Goal: Information Seeking & Learning: Learn about a topic

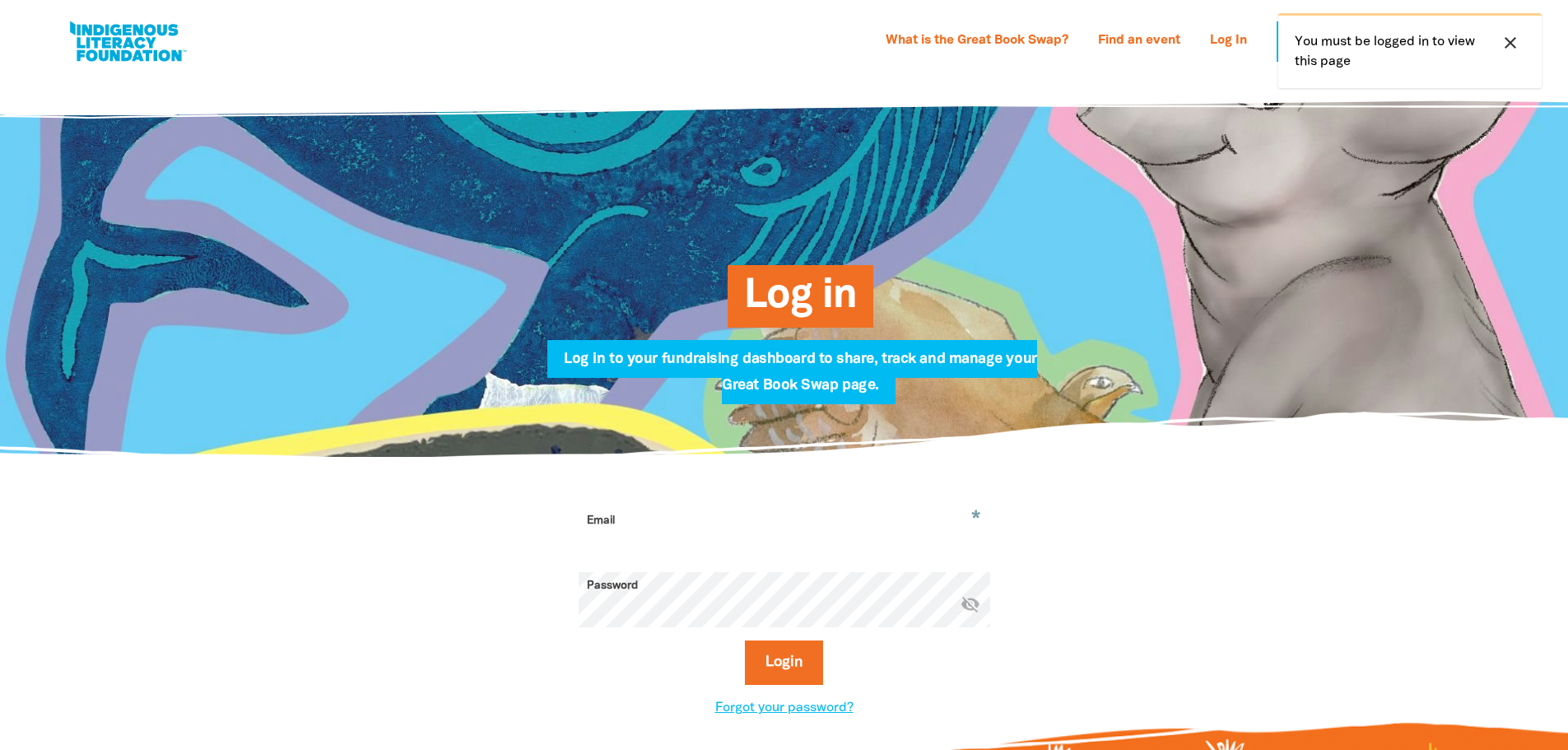
click at [700, 517] on input "Email" at bounding box center [784, 533] width 411 height 52
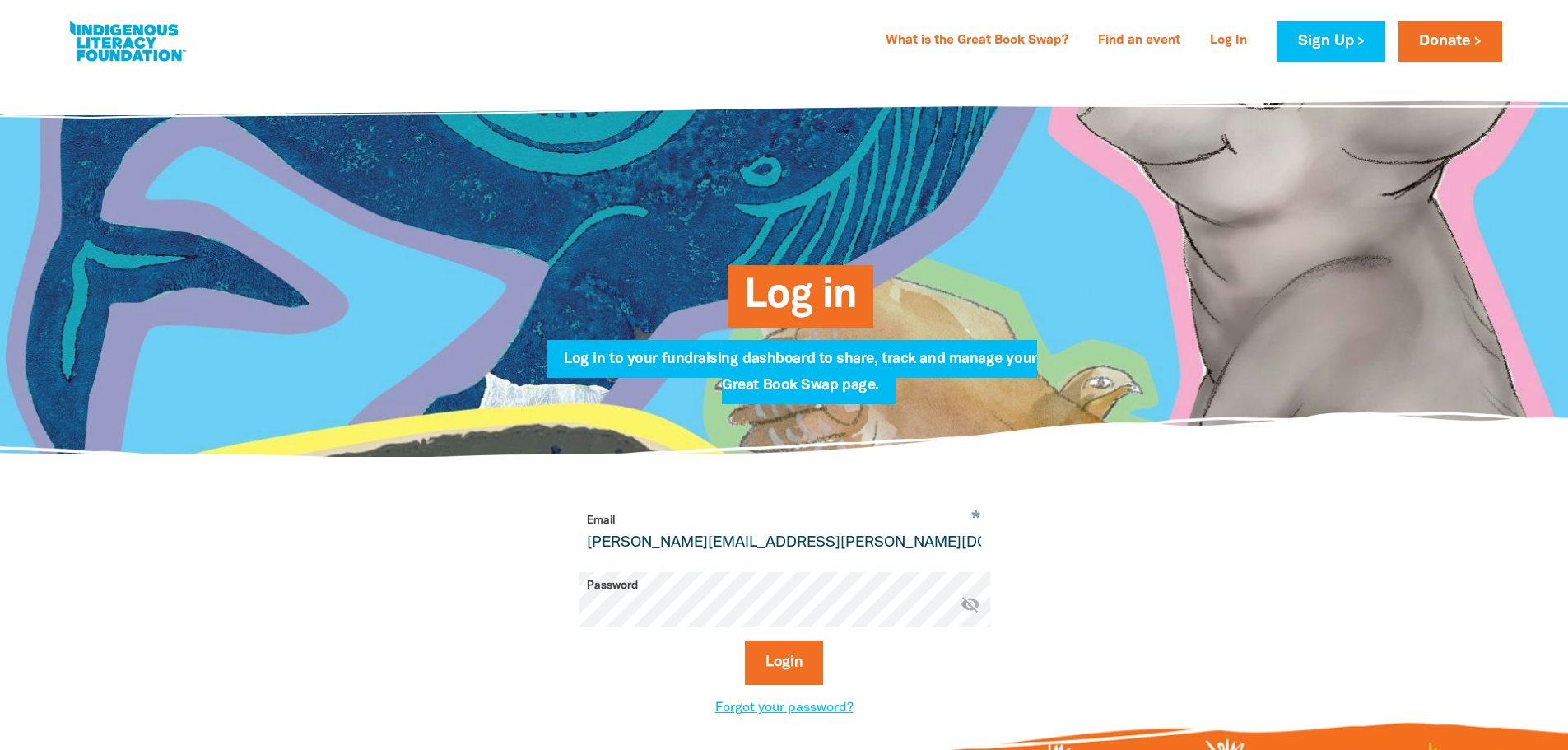
type input "[PERSON_NAME][EMAIL_ADDRESS][PERSON_NAME][DOMAIN_NAME]"
click at [966, 607] on icon "visibility_off" at bounding box center [971, 604] width 20 height 20
click at [966, 607] on icon "visibility" at bounding box center [971, 604] width 20 height 20
click at [784, 662] on button "Login" at bounding box center [784, 662] width 78 height 44
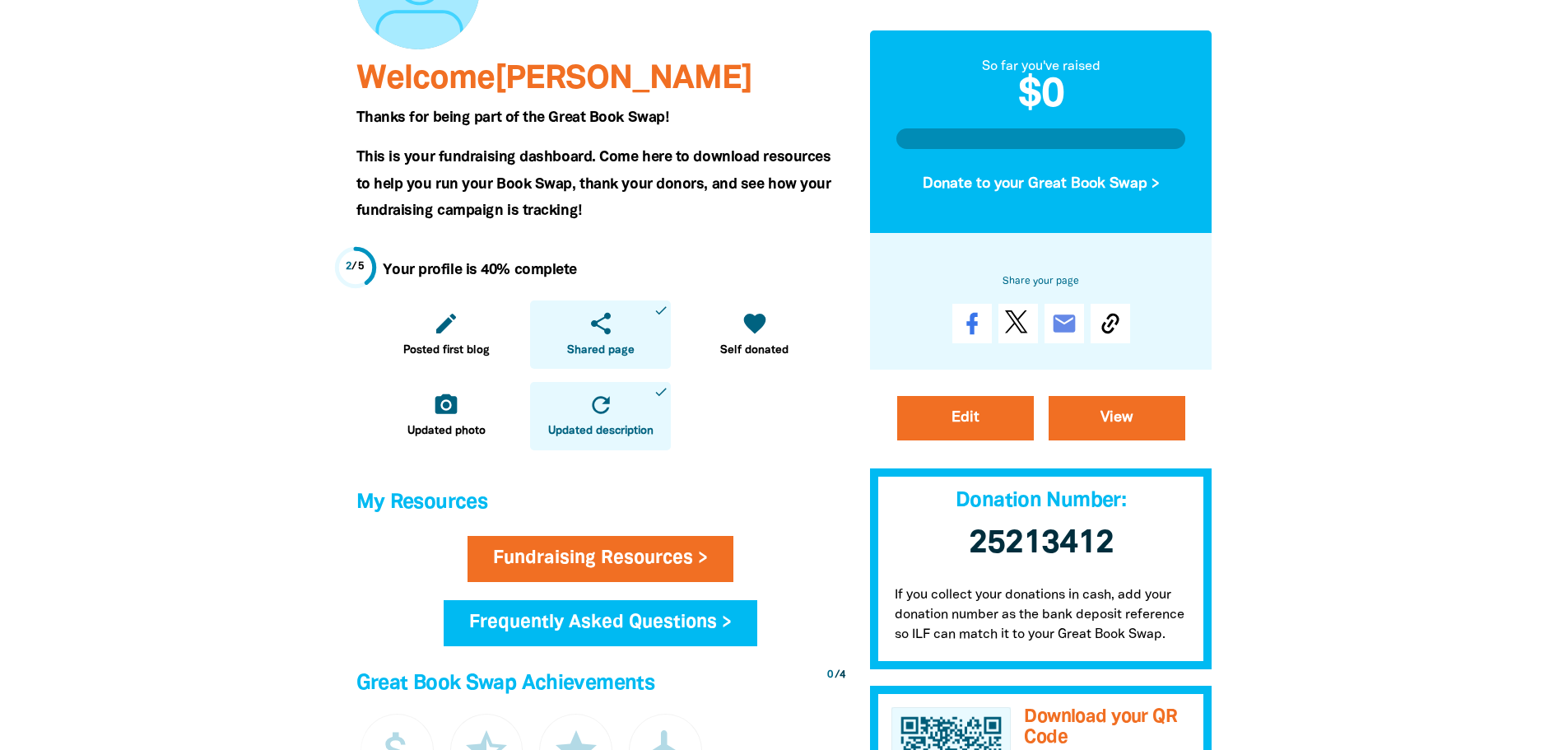
scroll to position [411, 0]
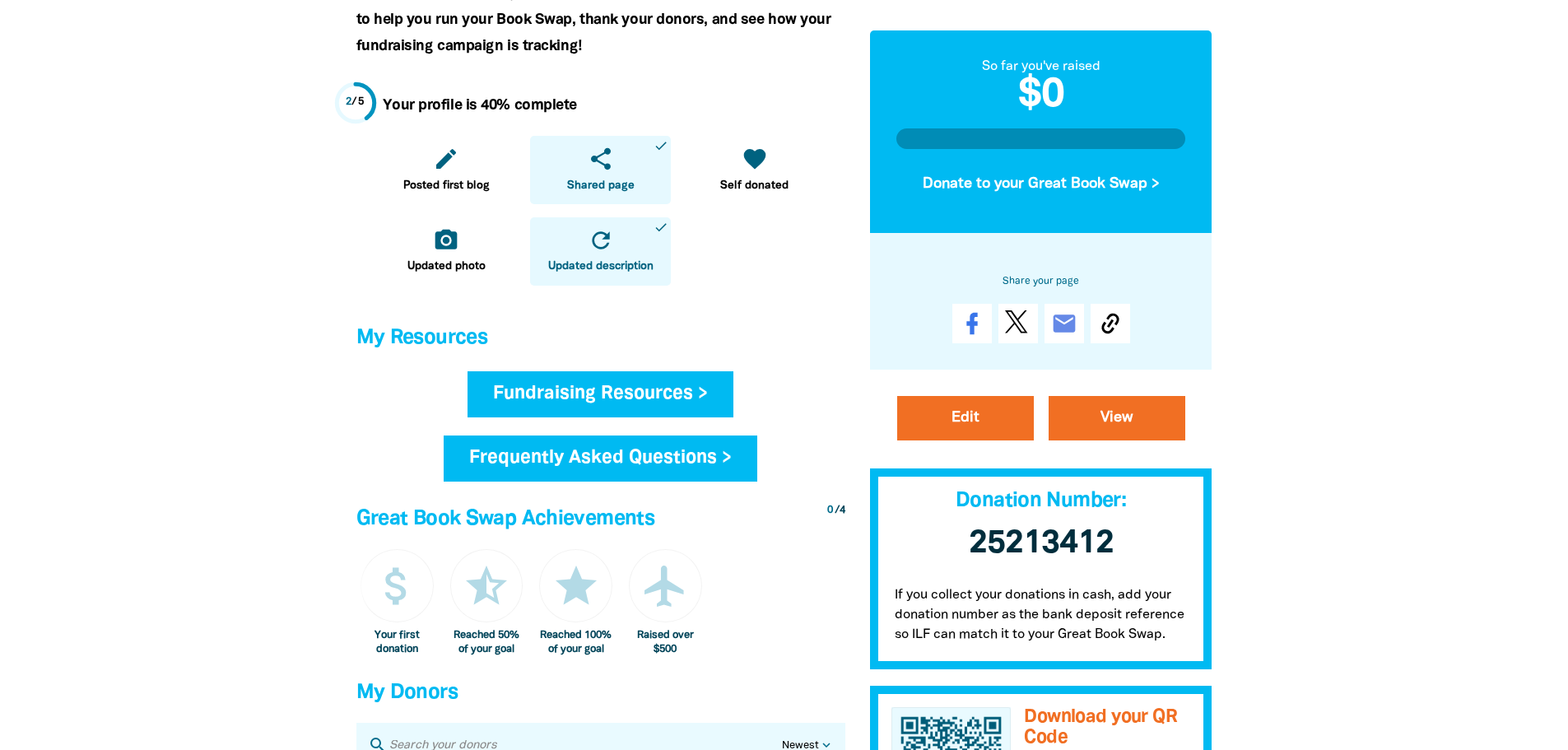
click at [670, 371] on link "Fundraising Resources >" at bounding box center [600, 394] width 266 height 46
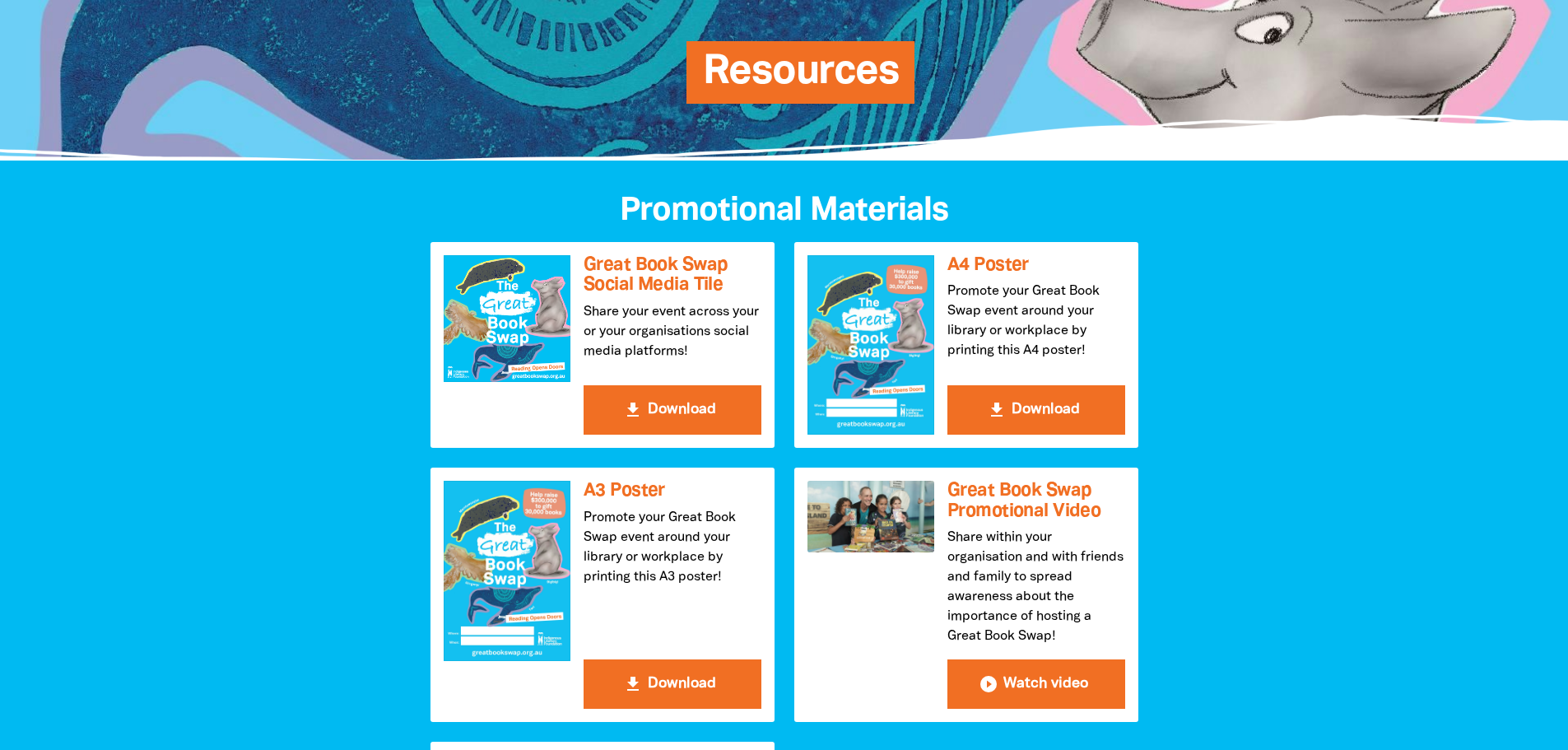
scroll to position [247, 0]
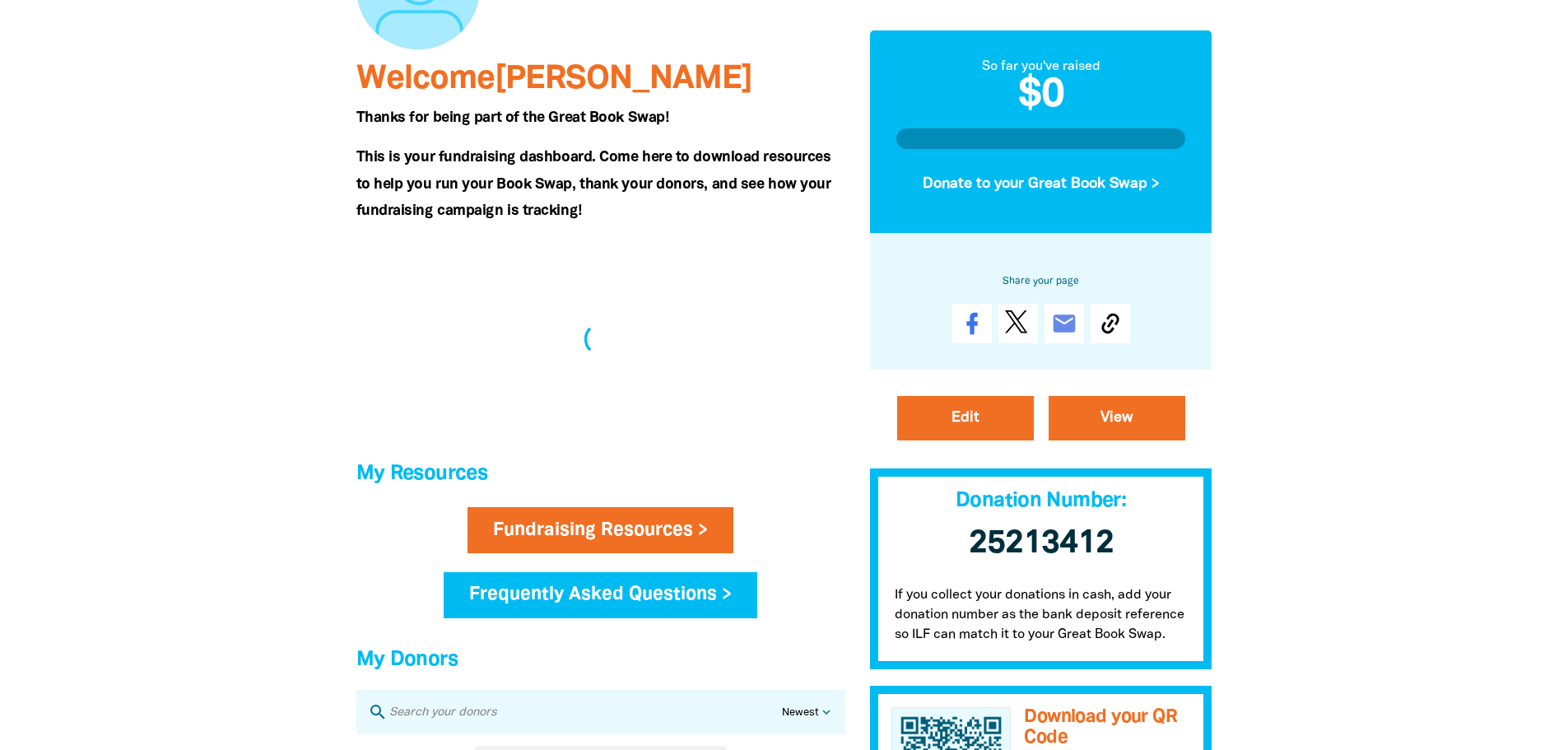
scroll to position [411, 0]
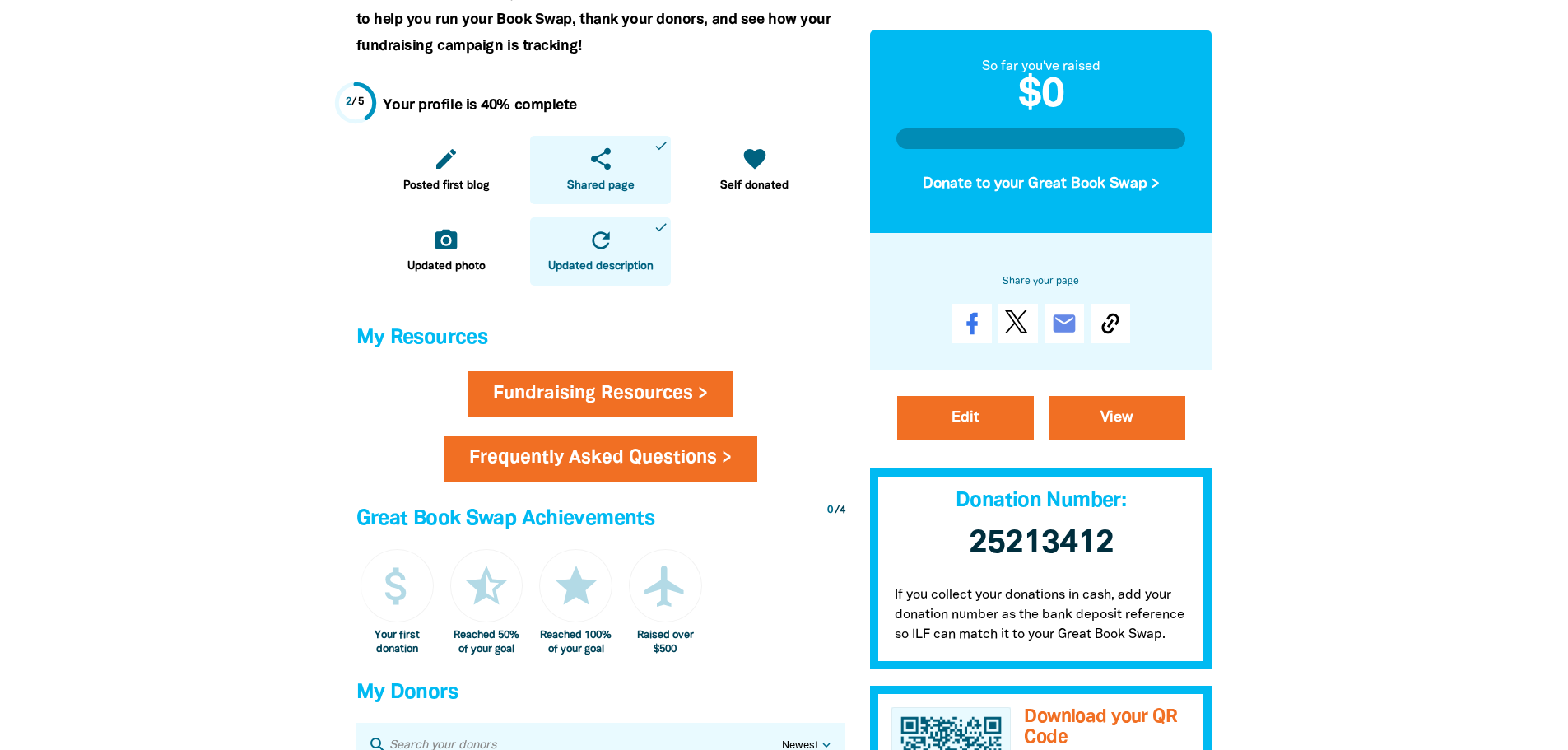
click at [645, 460] on link "Frequently Asked Questions >" at bounding box center [601, 458] width 314 height 46
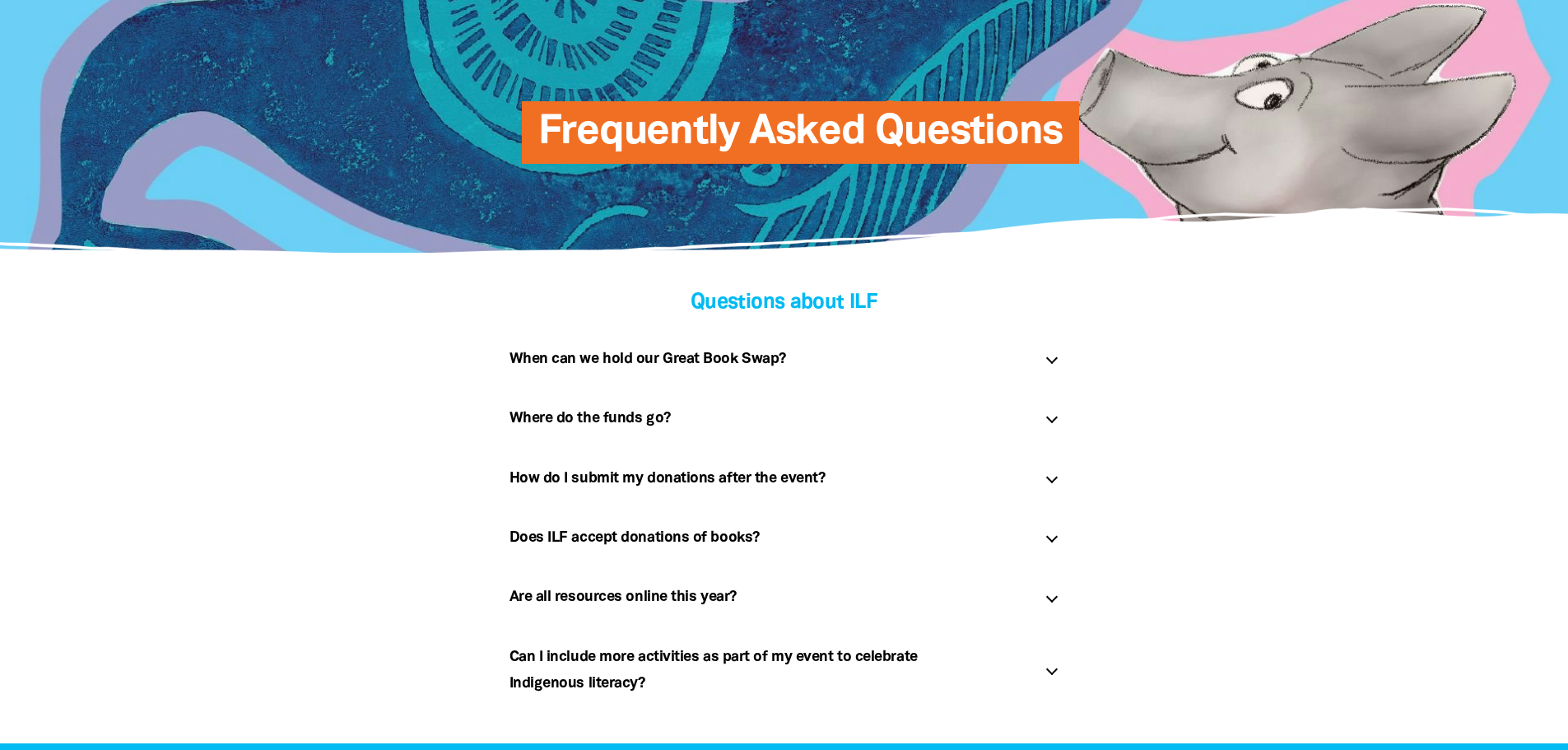
scroll to position [164, 0]
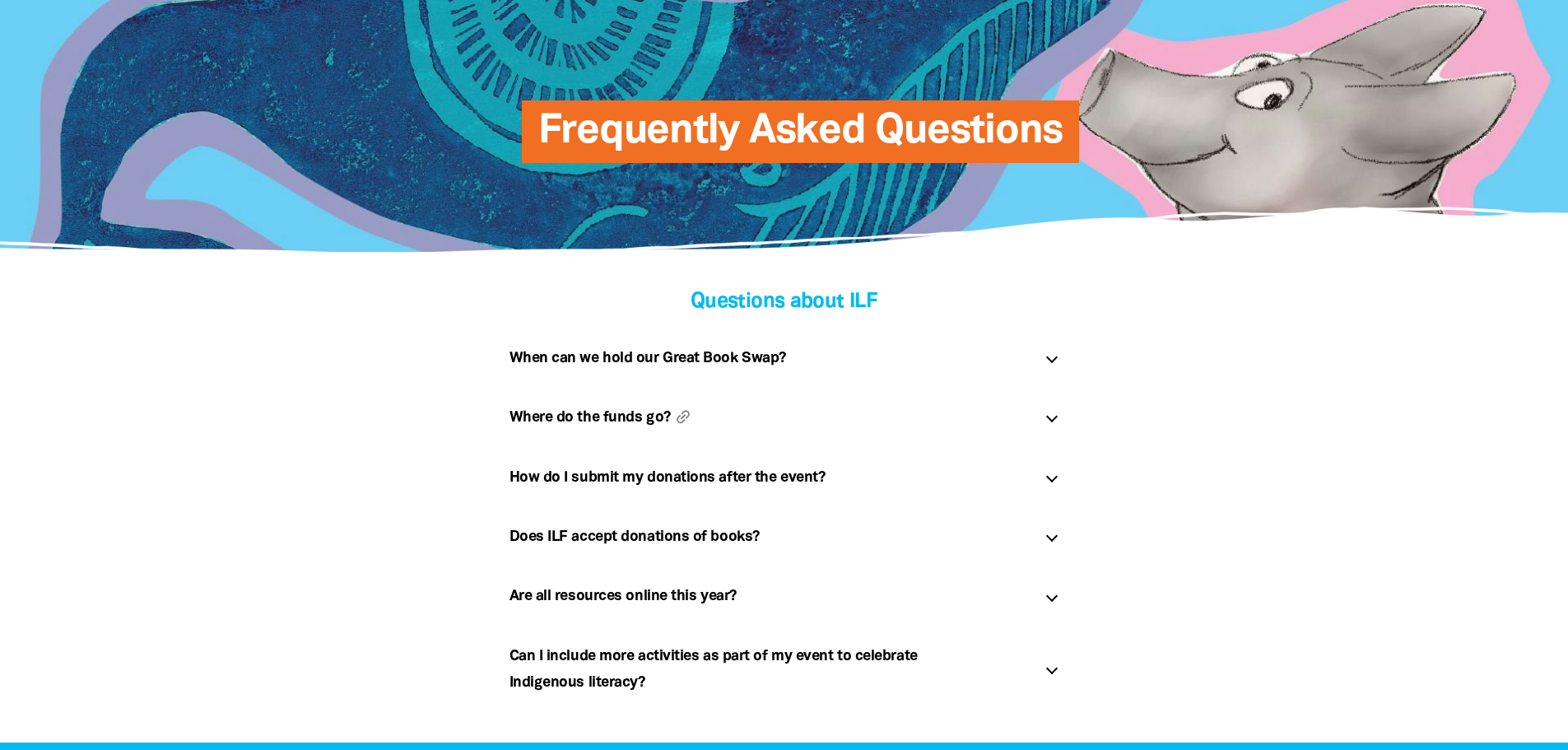
click at [649, 425] on h5 "Where do the funds go? link" at bounding box center [771, 417] width 522 height 27
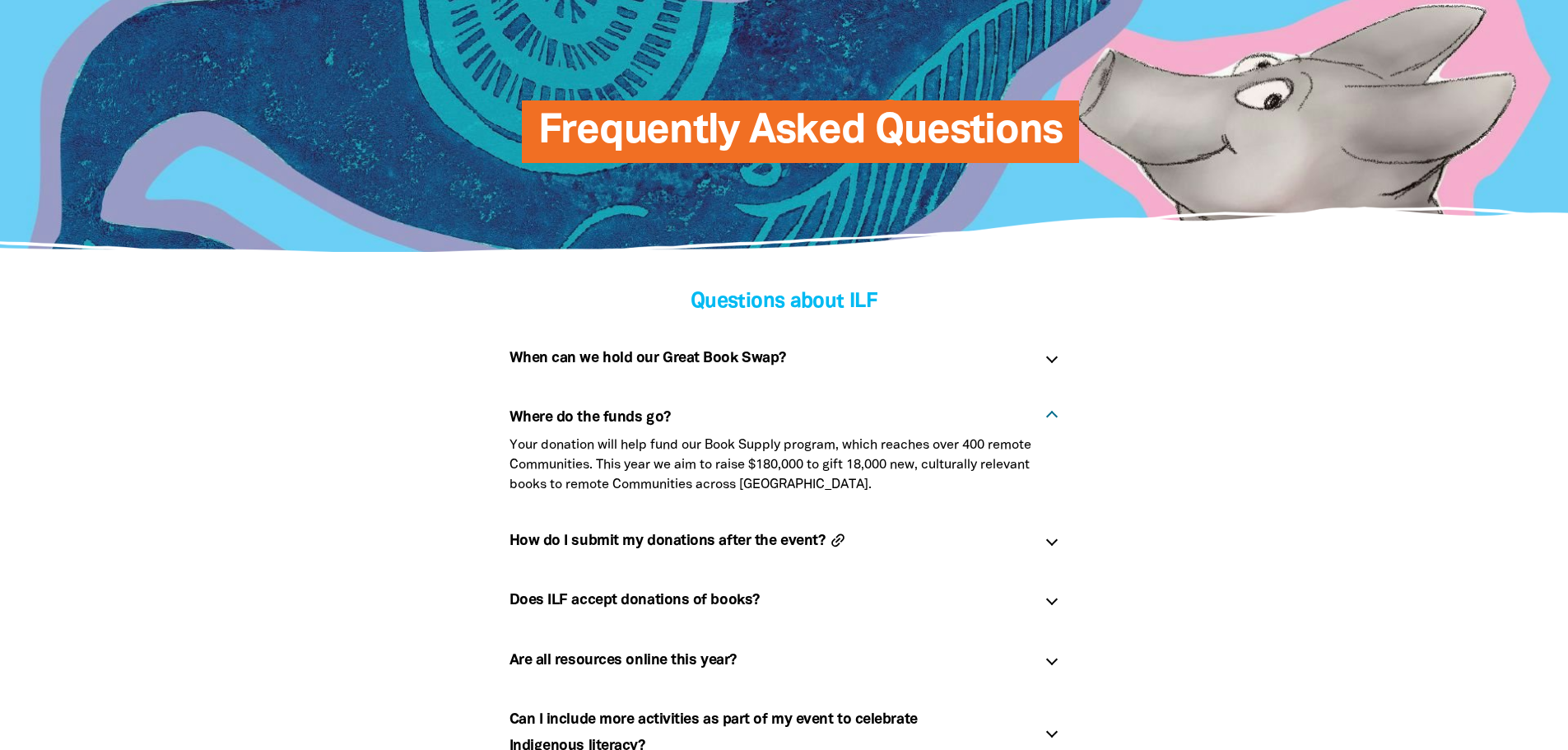
click at [829, 548] on icon "link" at bounding box center [838, 539] width 26 height 26
click at [718, 525] on div "How do I submit my donations after the event? link" at bounding box center [784, 541] width 577 height 53
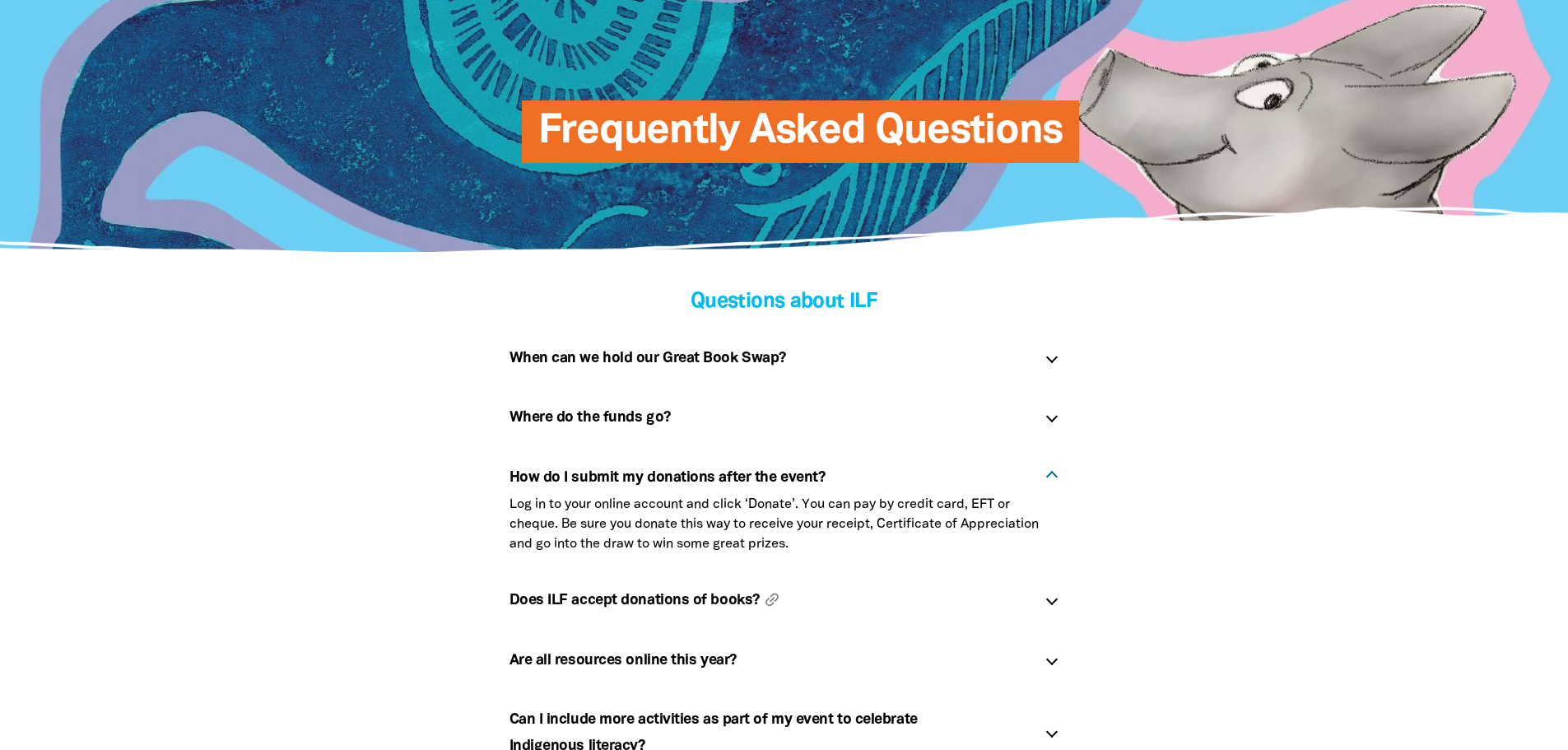
click at [587, 601] on h5 "Does ILF accept donations of books? link" at bounding box center [771, 600] width 522 height 27
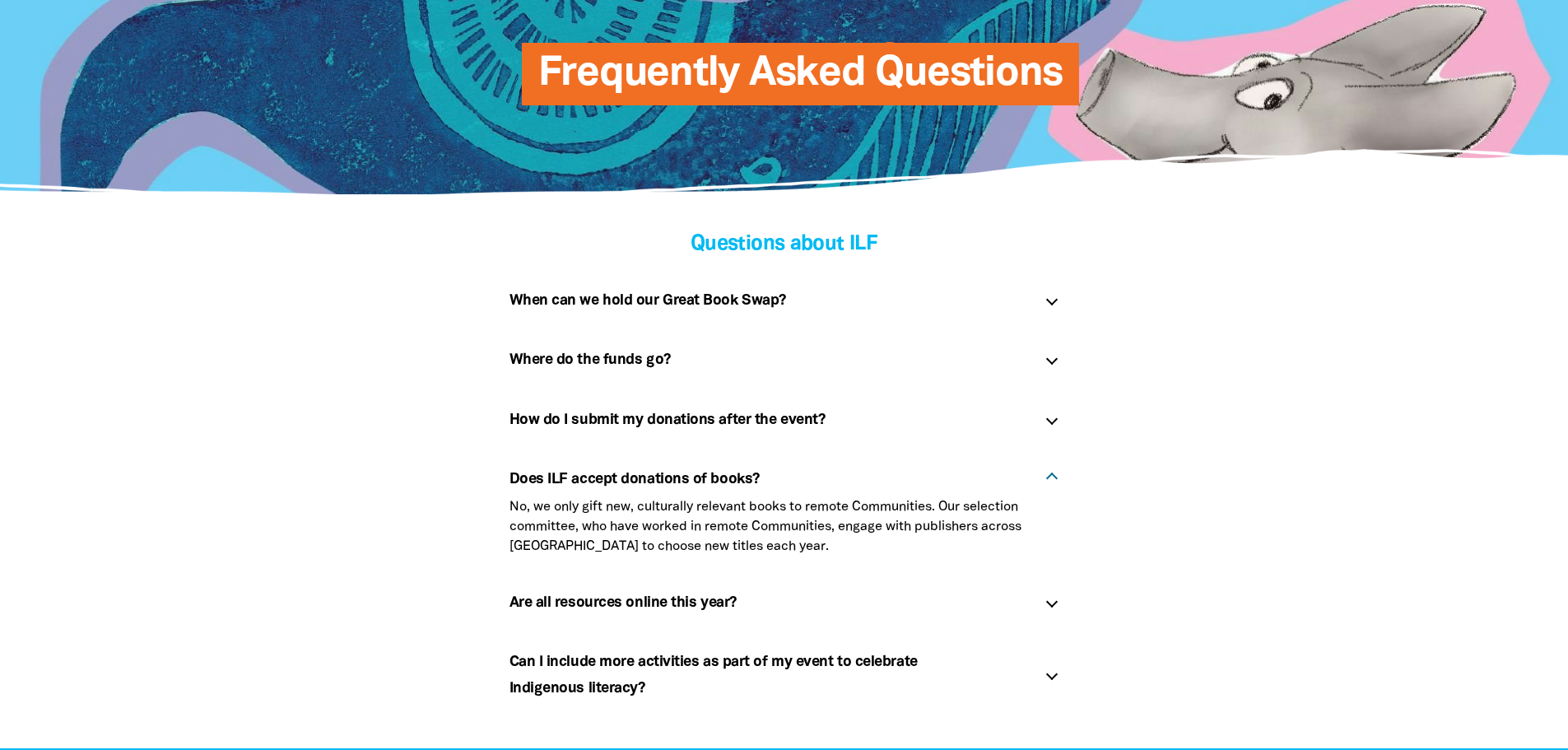
scroll to position [247, 0]
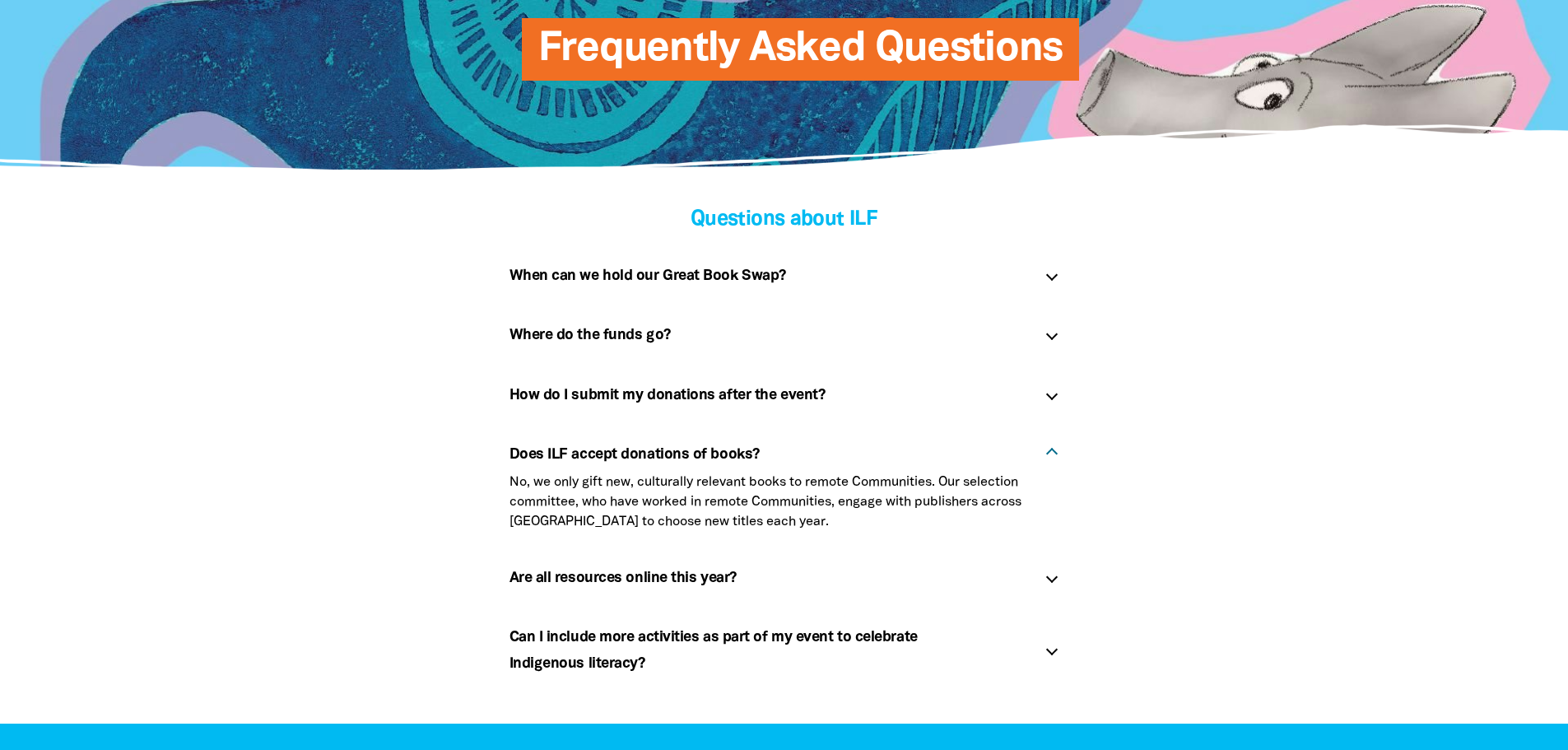
click at [561, 590] on h5 "Are all resources online this year? link" at bounding box center [771, 578] width 522 height 27
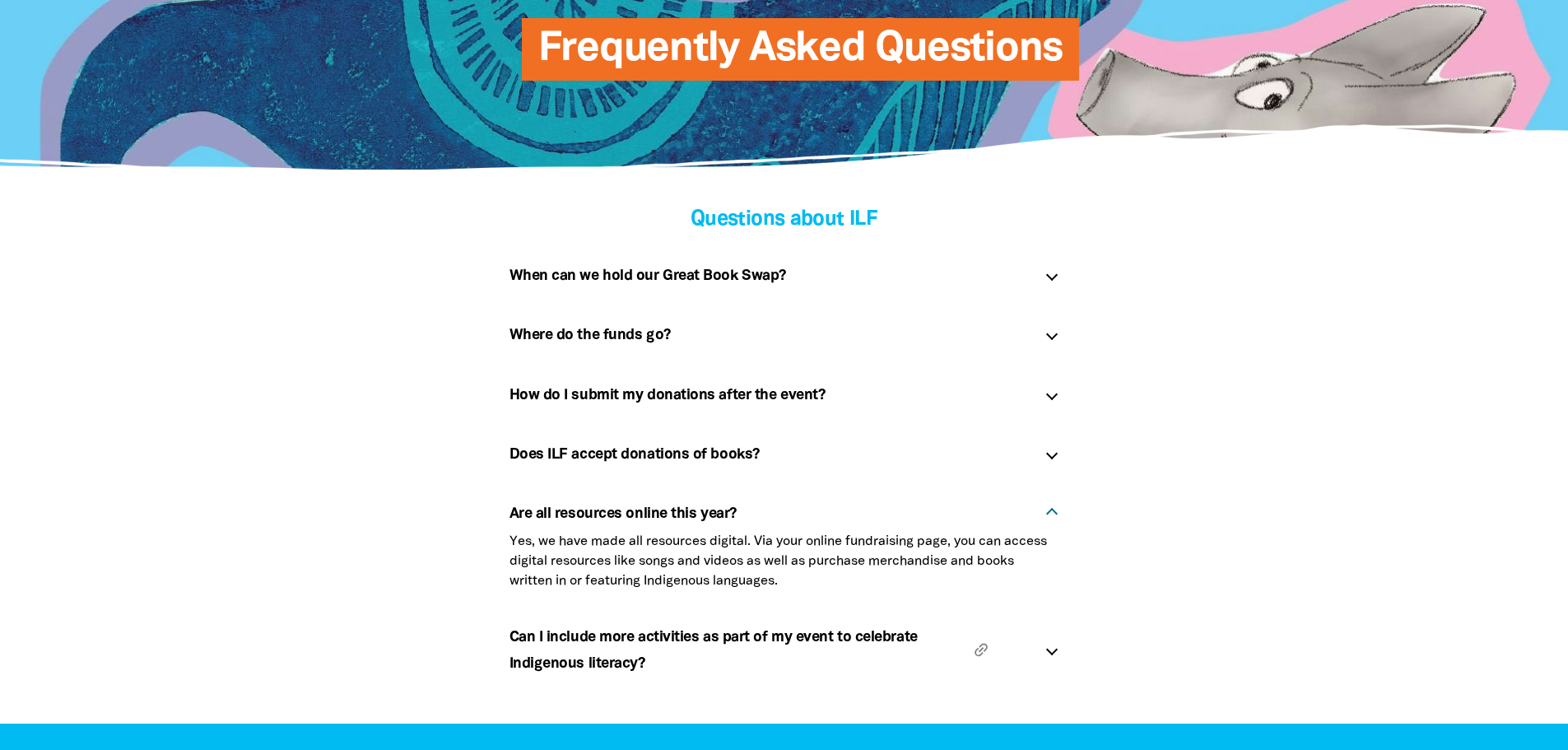
click at [558, 630] on h5 "Can I include more activities as part of my event to celebrate Indigenous liter…" at bounding box center [771, 651] width 522 height 53
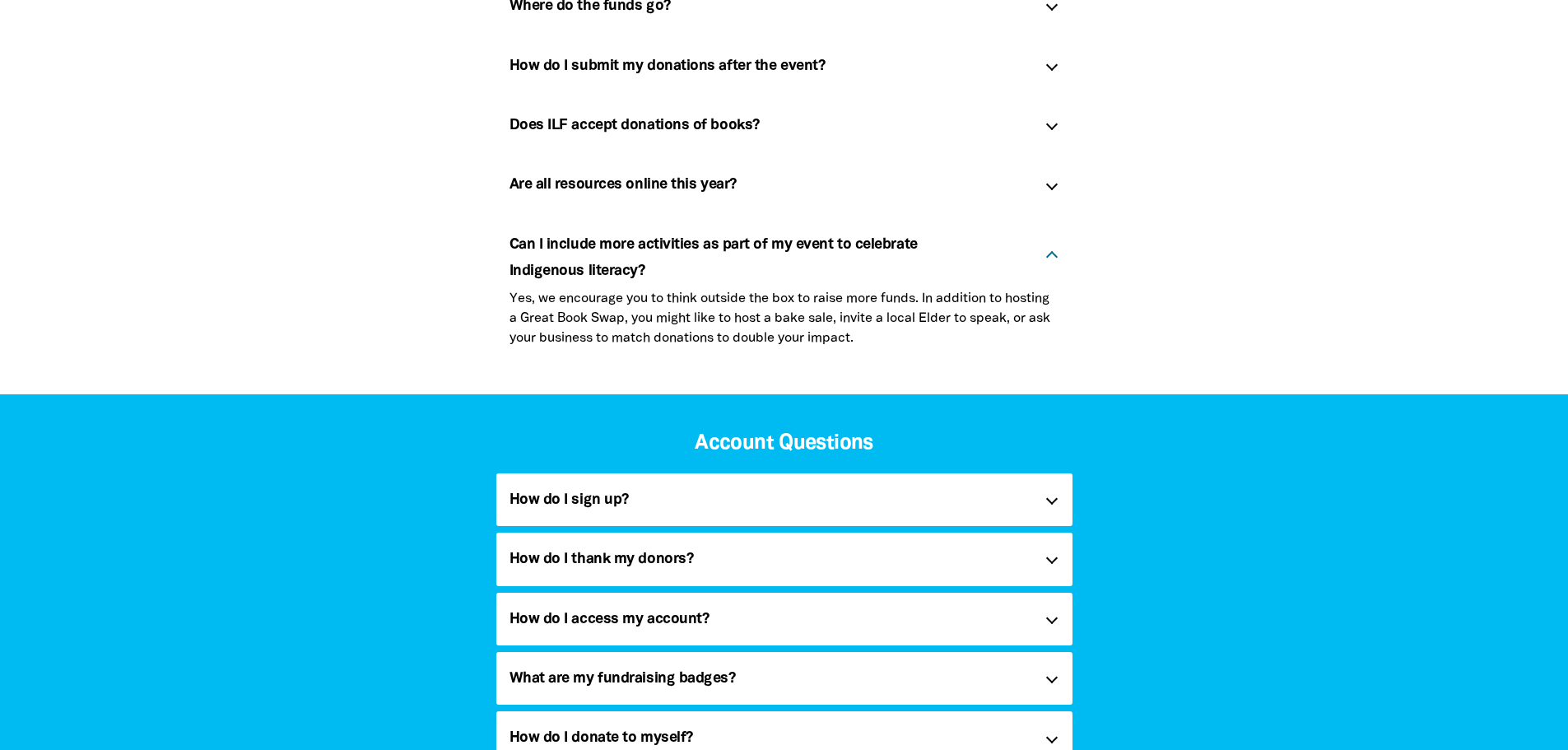
scroll to position [741, 0]
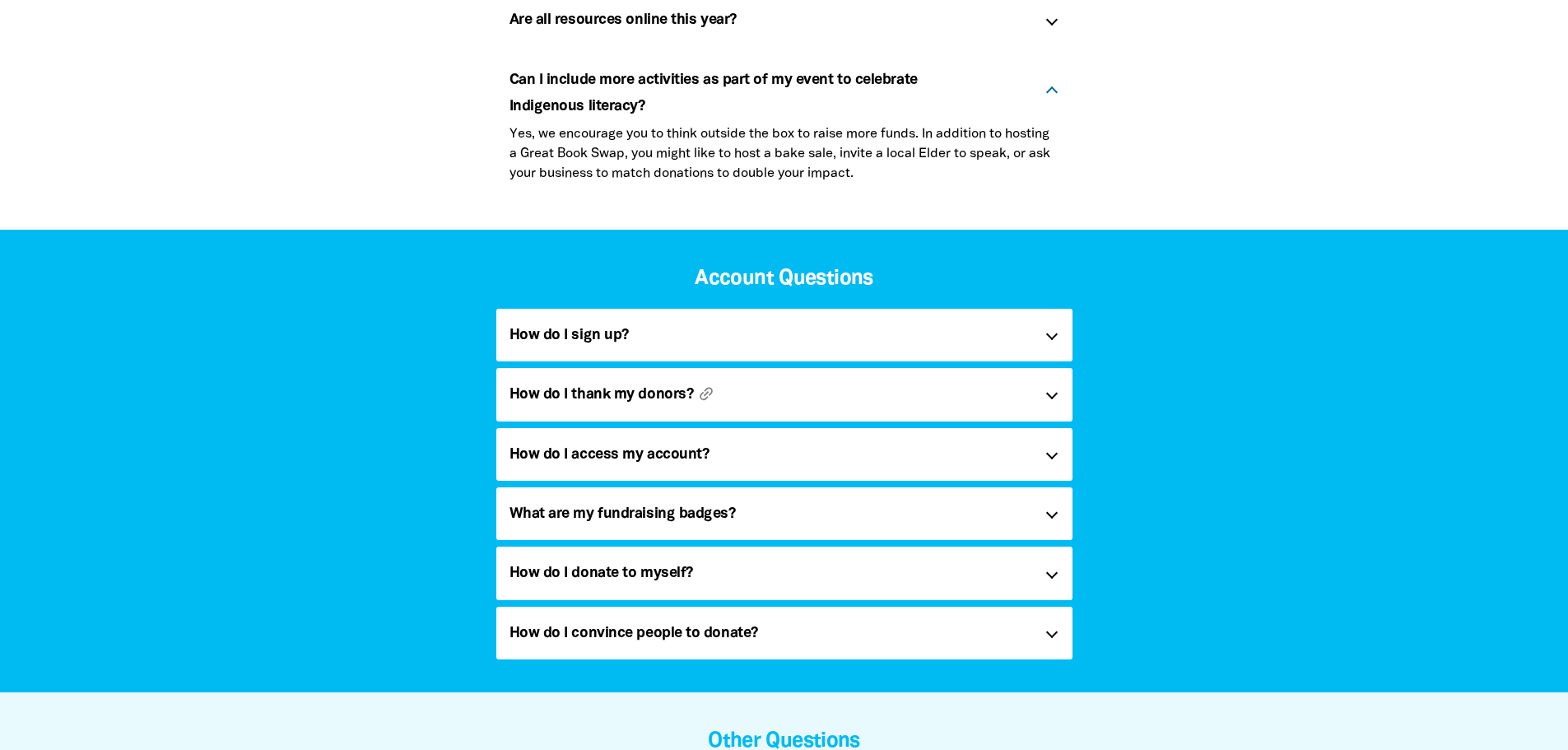
click at [664, 405] on h5 "How do I thank my donors? link" at bounding box center [771, 395] width 522 height 27
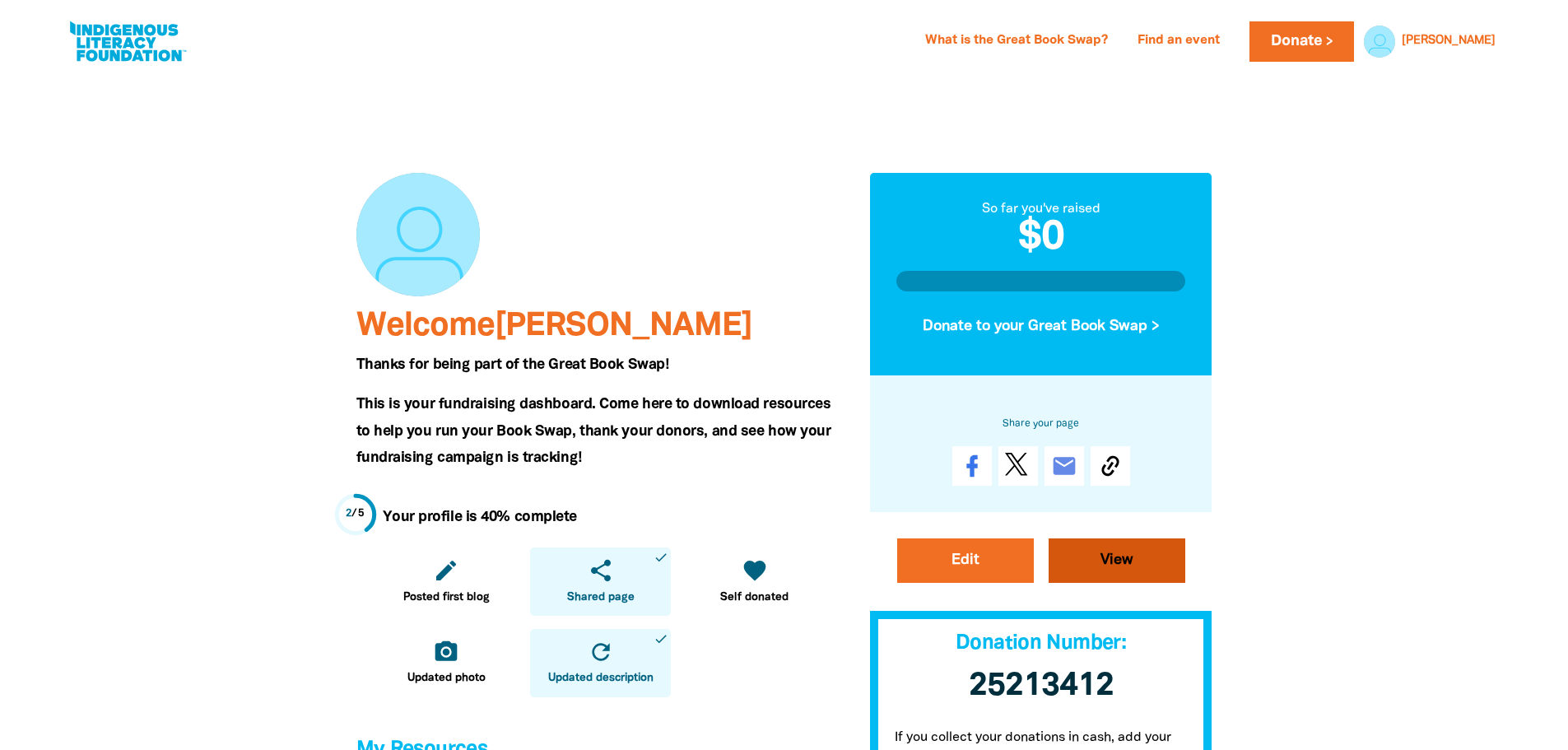
click at [1100, 564] on link "View" at bounding box center [1117, 560] width 137 height 44
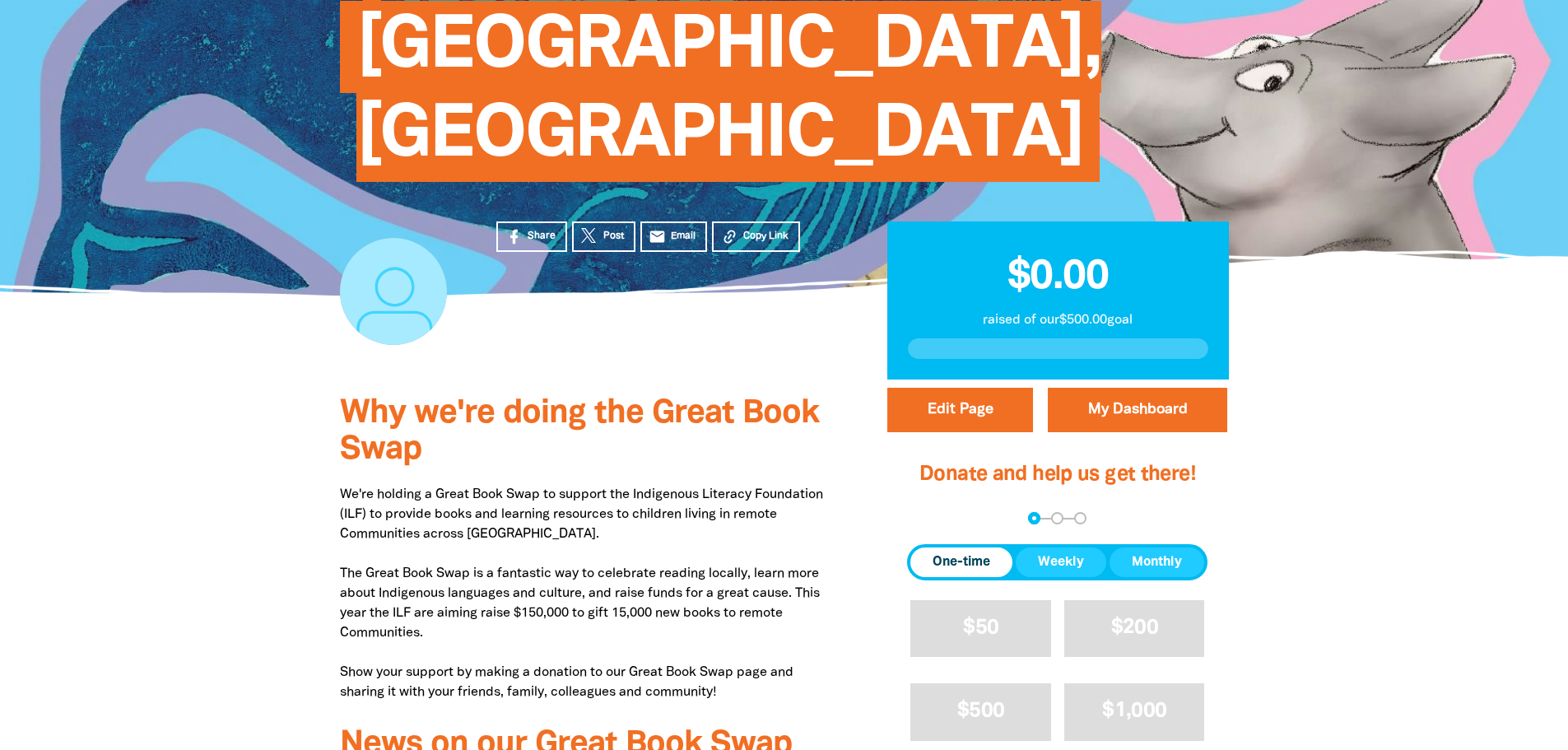
scroll to position [83, 0]
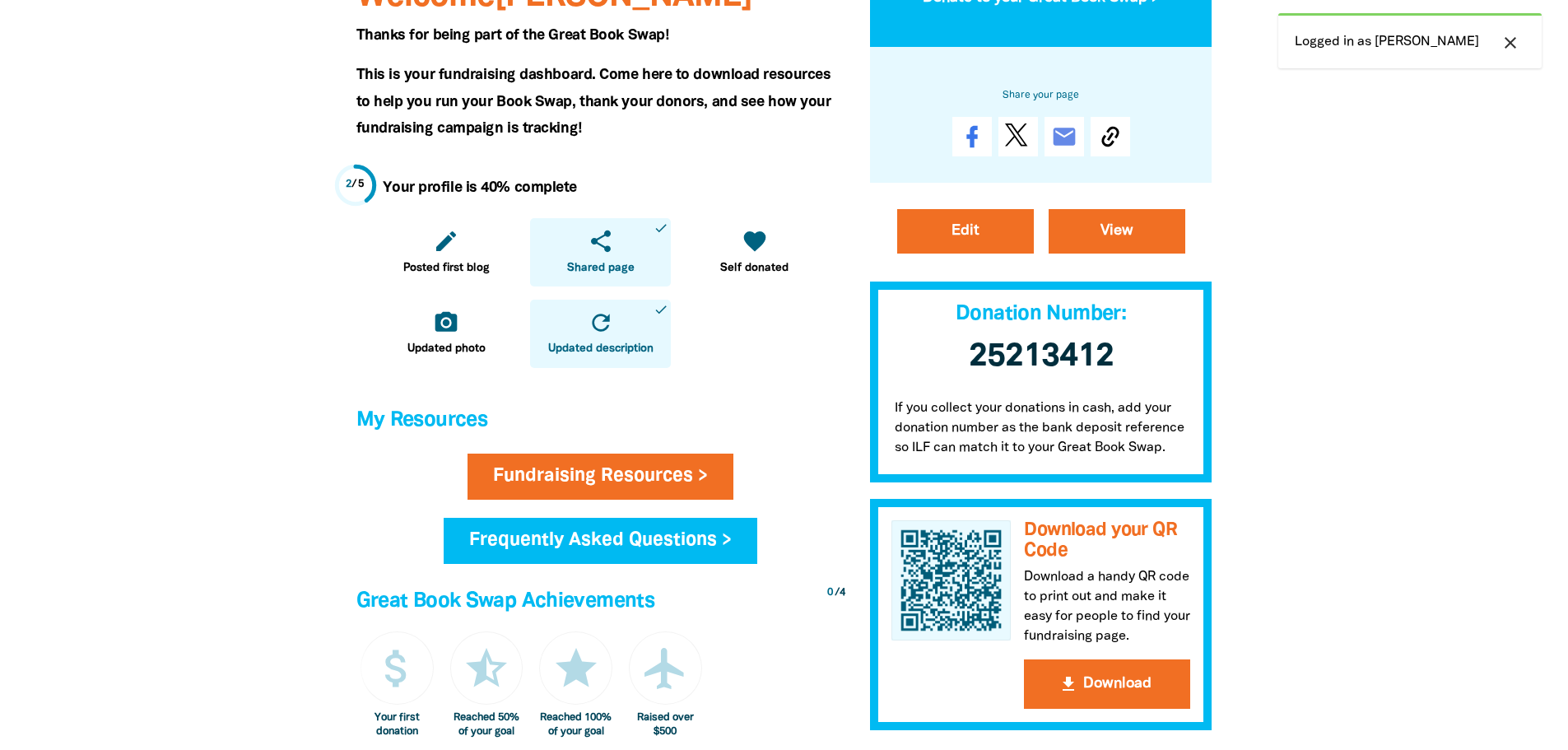
scroll to position [494, 0]
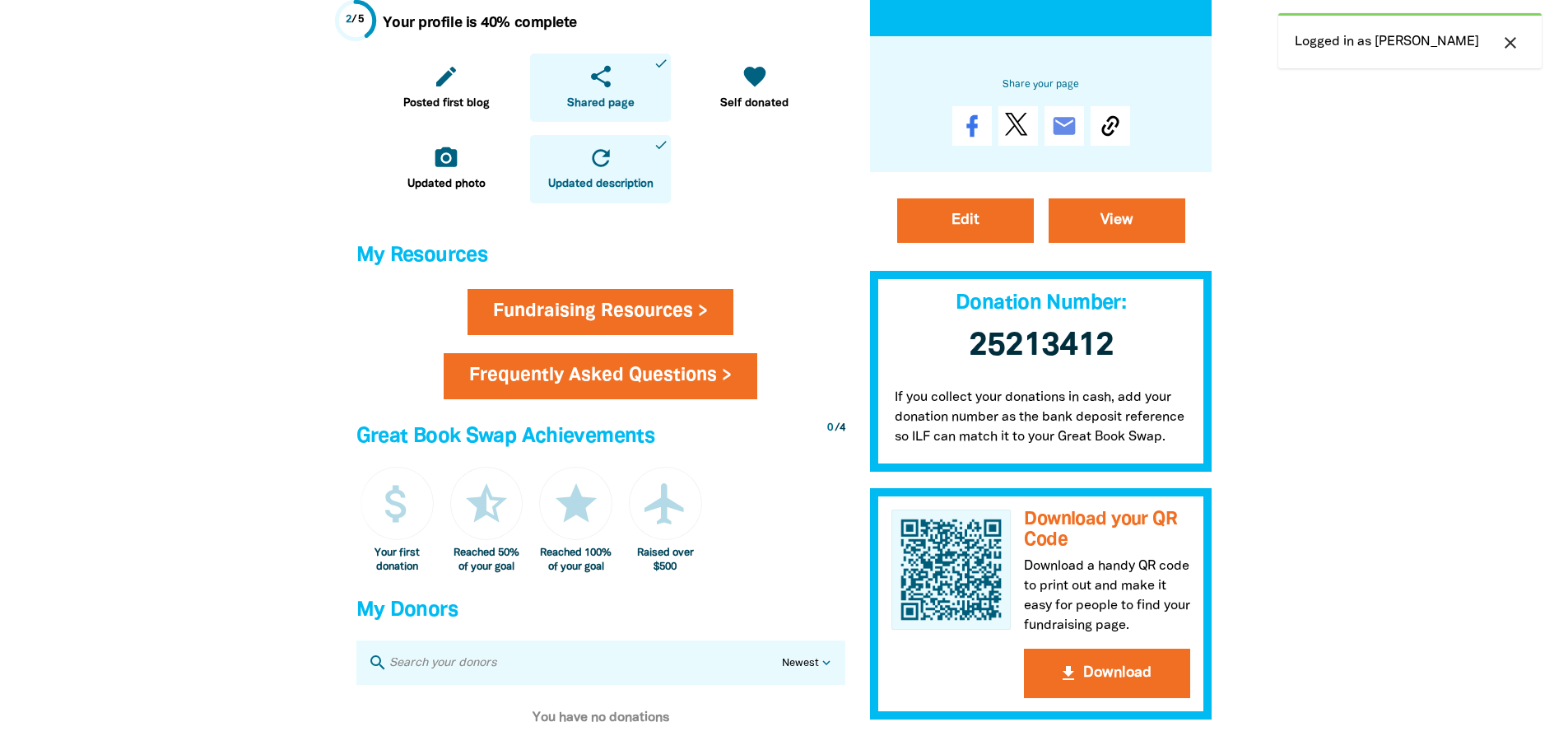
click at [708, 374] on link "Frequently Asked Questions >" at bounding box center [601, 375] width 314 height 46
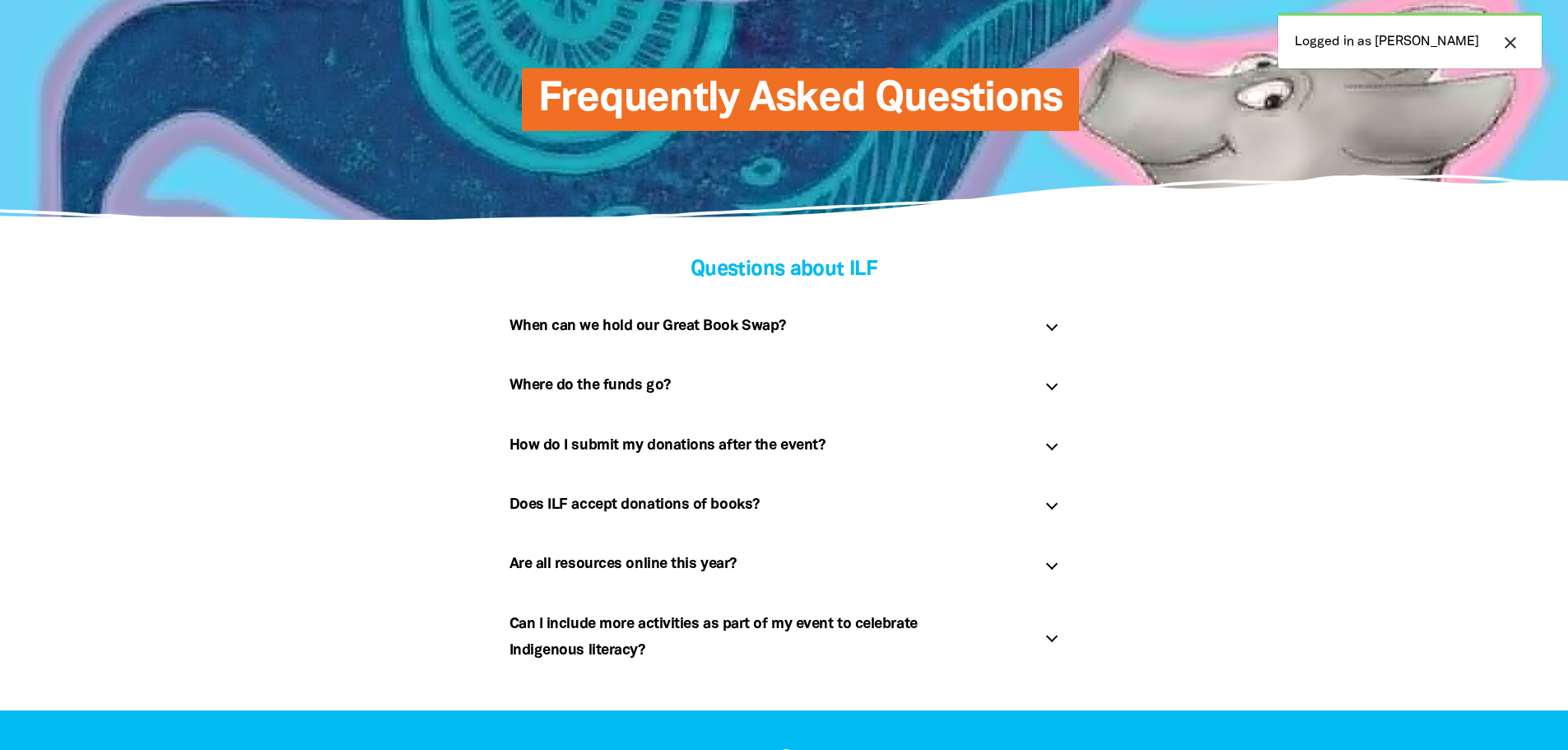
scroll to position [247, 0]
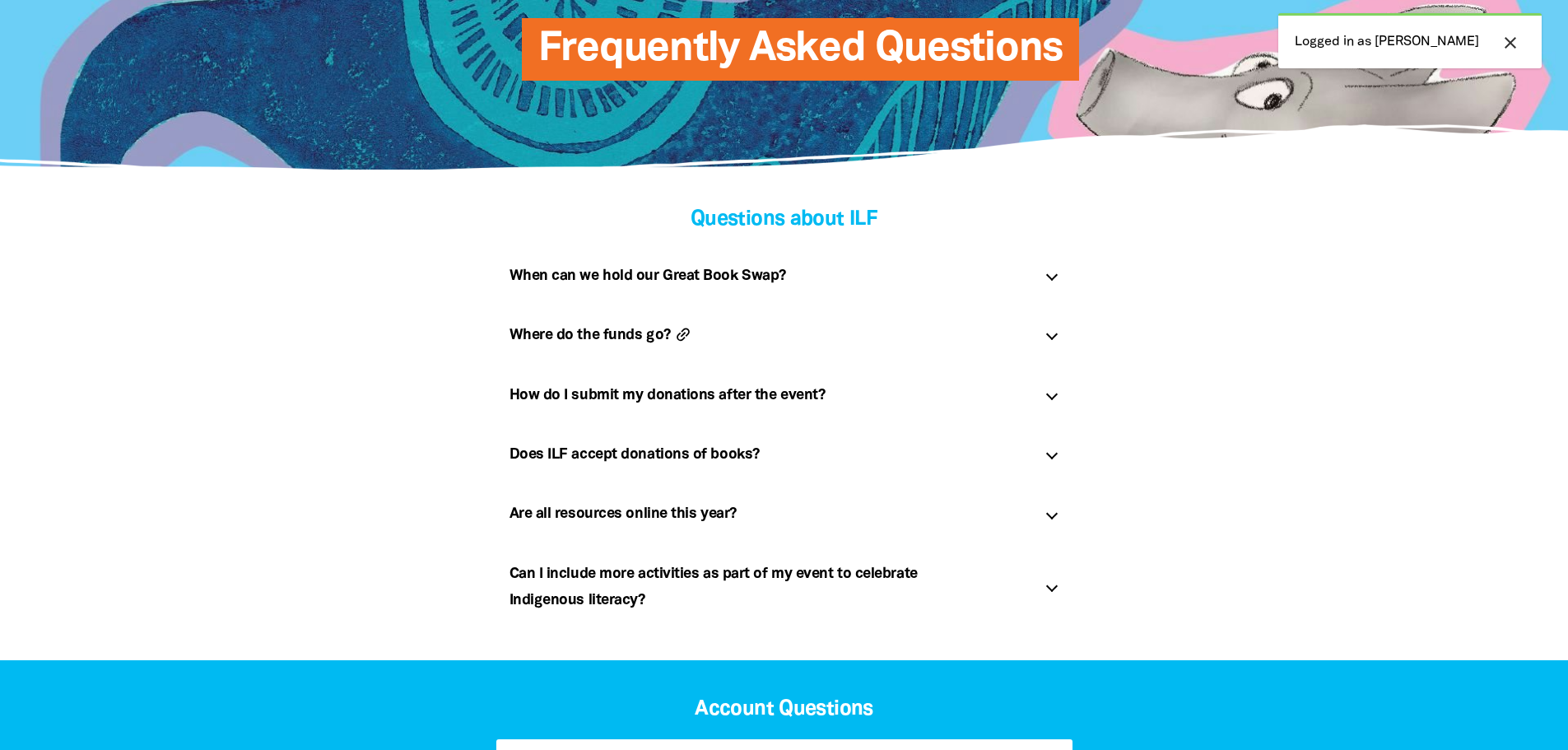
click at [692, 334] on icon "link" at bounding box center [683, 335] width 26 height 26
click at [642, 340] on h5 "Where do the funds go? link" at bounding box center [771, 335] width 522 height 27
